Goal: Information Seeking & Learning: Learn about a topic

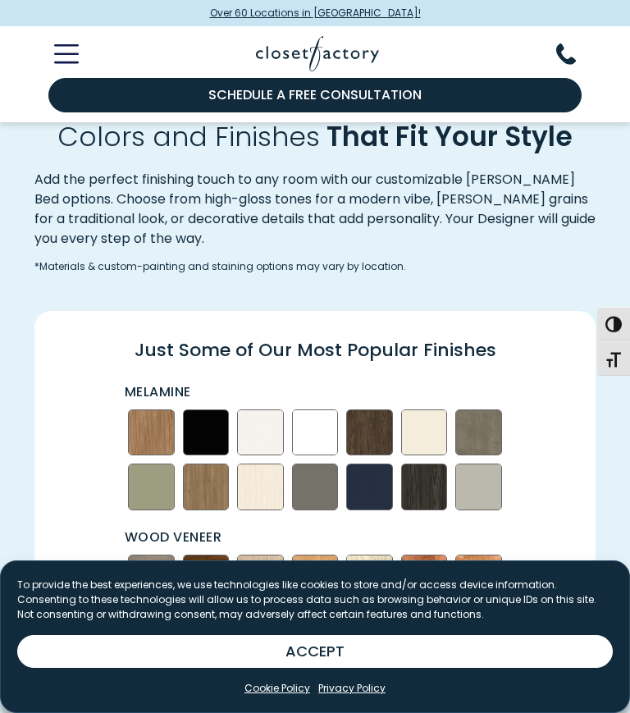
scroll to position [1762, 0]
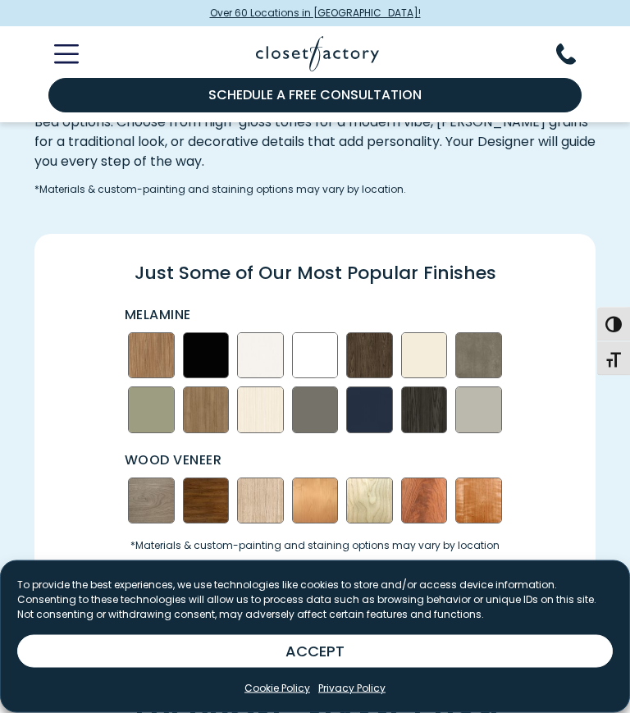
click at [167, 451] on p "Wood Veneer" at bounding box center [318, 461] width 386 height 20
click at [258, 482] on img "Swatch Grid" at bounding box center [260, 501] width 47 height 47
click at [253, 484] on img "Swatch Grid" at bounding box center [260, 501] width 47 height 47
click at [252, 483] on img "Swatch Grid" at bounding box center [260, 501] width 47 height 47
click at [263, 478] on img "Swatch Grid" at bounding box center [260, 501] width 47 height 47
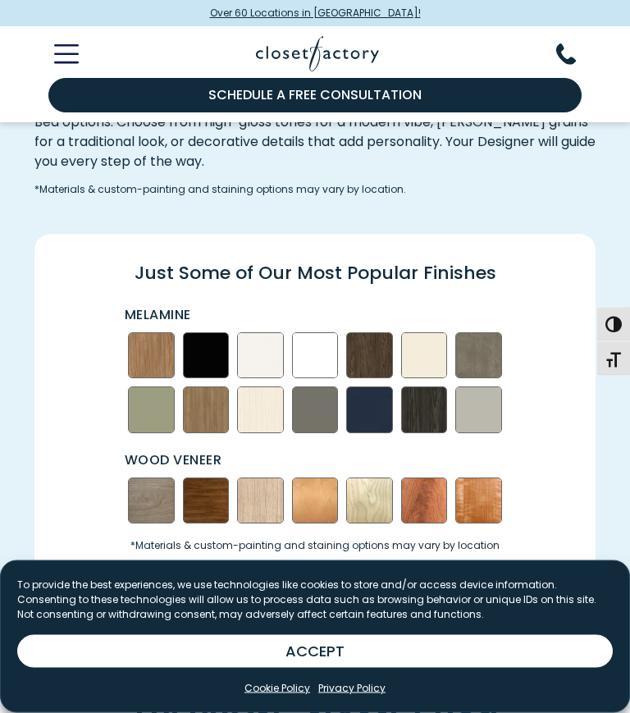
click at [317, 483] on img "Swatch Grid" at bounding box center [315, 501] width 47 height 47
click at [307, 478] on img "Swatch Grid" at bounding box center [315, 501] width 47 height 47
click at [306, 478] on img "Swatch Grid" at bounding box center [315, 501] width 47 height 47
click at [316, 478] on img "Swatch Grid" at bounding box center [315, 501] width 47 height 47
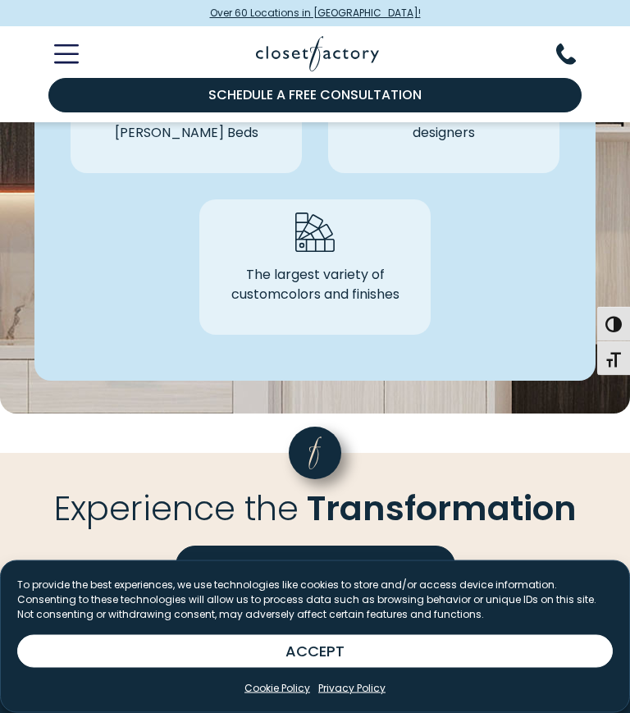
scroll to position [4481, 0]
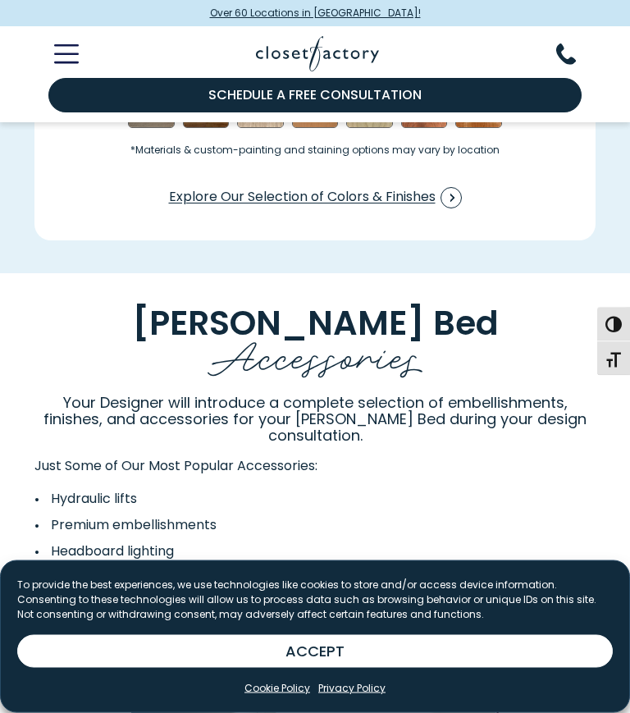
scroll to position [2177, 0]
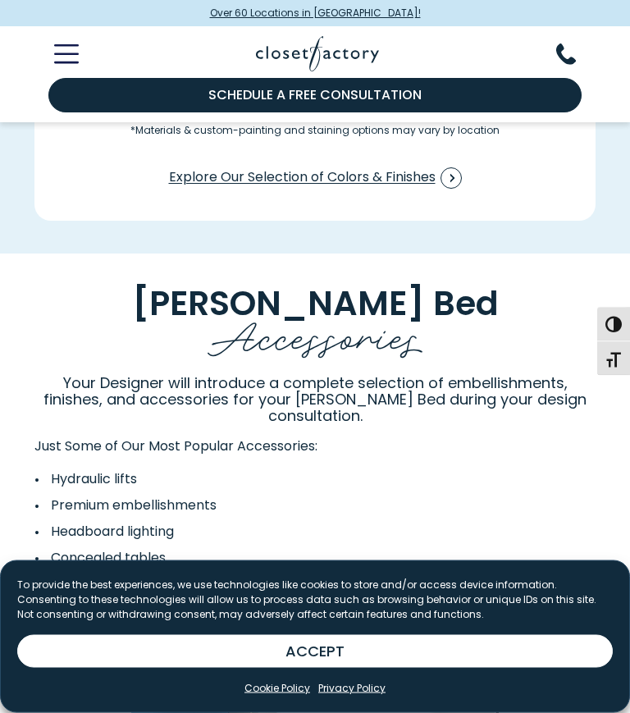
click at [0, 418] on div "[PERSON_NAME] Bed Accessories Your Designer will introduce a complete selection…" at bounding box center [315, 699] width 630 height 890
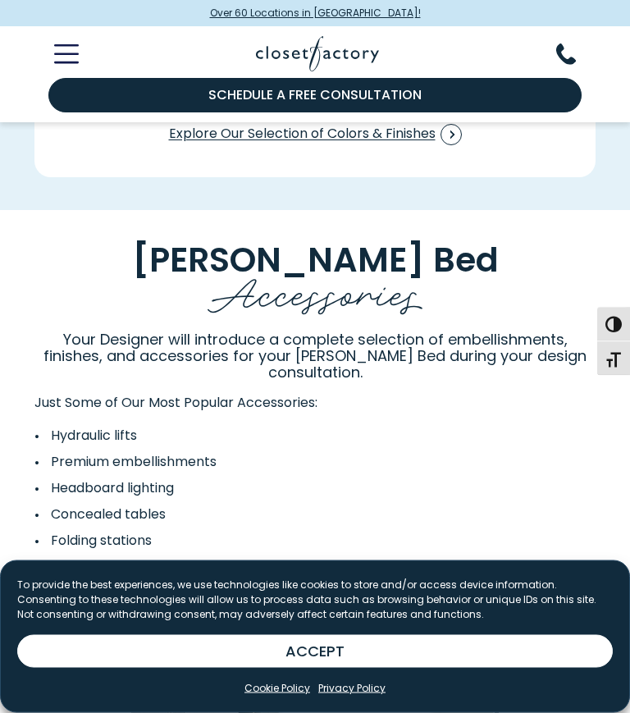
scroll to position [2204, 0]
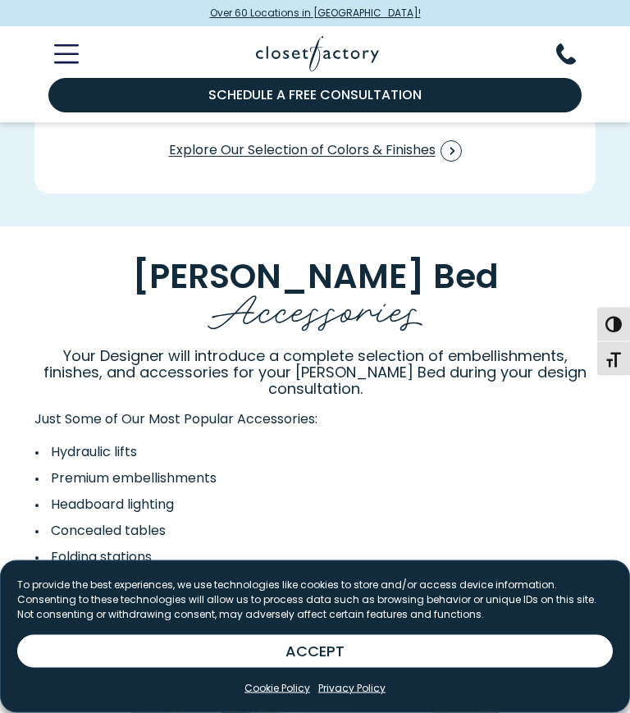
click at [0, 290] on div "[PERSON_NAME] Bed Accessories Your Designer will introduce a complete selection…" at bounding box center [315, 672] width 630 height 890
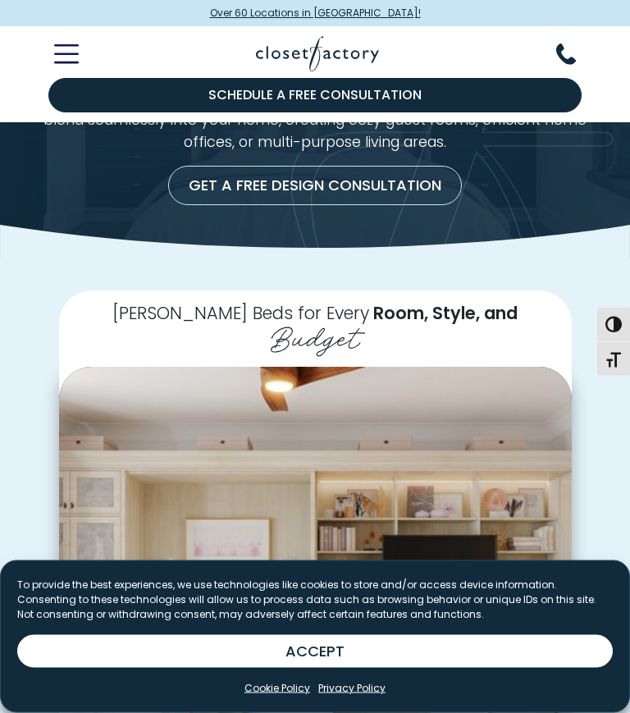
scroll to position [0, 0]
